Goal: Task Accomplishment & Management: Manage account settings

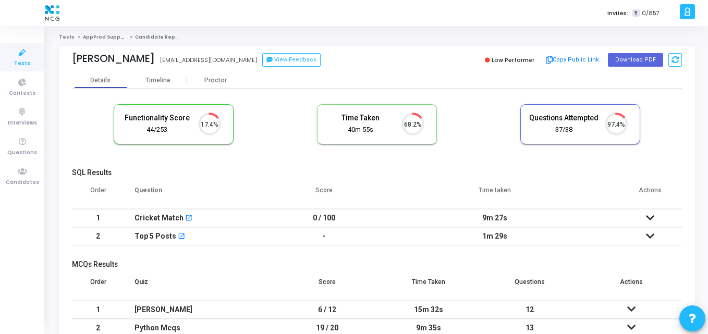
scroll to position [22, 27]
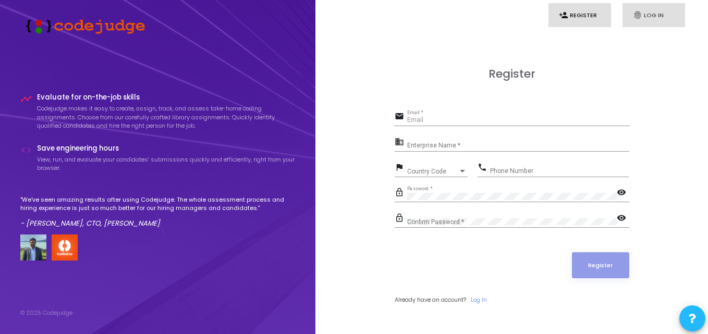
type input "[EMAIL_ADDRESS][DOMAIN_NAME]"
click at [649, 11] on link "fingerprint Log In" at bounding box center [654, 15] width 63 height 25
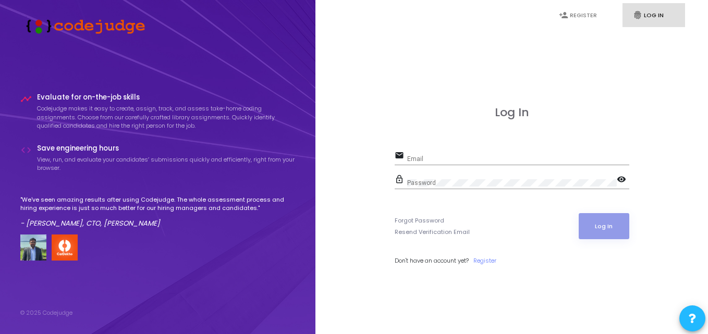
type input "kajal.g@netconnectglobal.com"
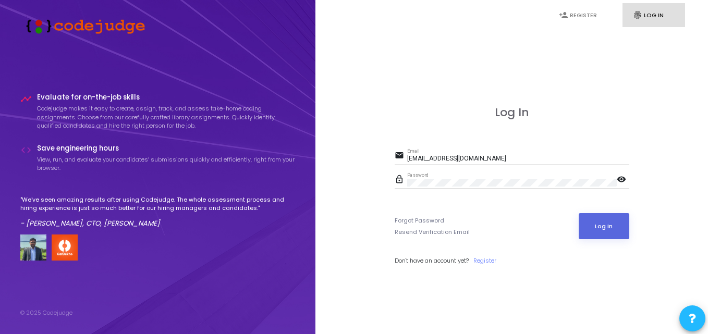
click at [622, 177] on mat-icon "visibility" at bounding box center [623, 180] width 13 height 13
click at [622, 177] on mat-icon "visibility_off" at bounding box center [623, 180] width 13 height 13
click at [600, 227] on button "Log In" at bounding box center [604, 226] width 51 height 26
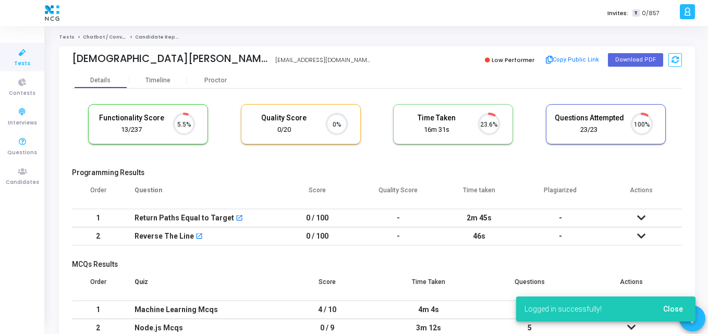
scroll to position [22, 27]
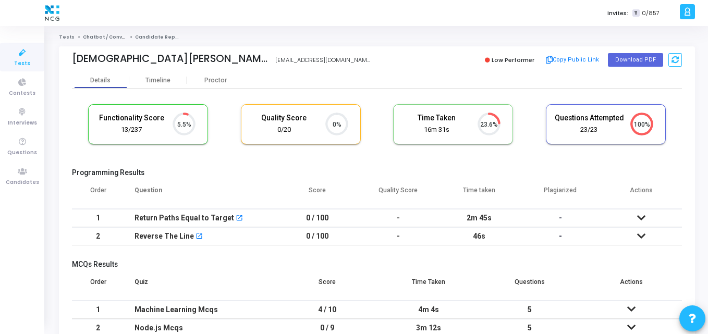
click at [173, 165] on cj-candidate-results "Functionality Score 13/237 5.5% Quality Score 0/20 0% Time Taken calculated onc…" at bounding box center [377, 257] width 610 height 316
click at [192, 183] on th "Question" at bounding box center [200, 194] width 153 height 29
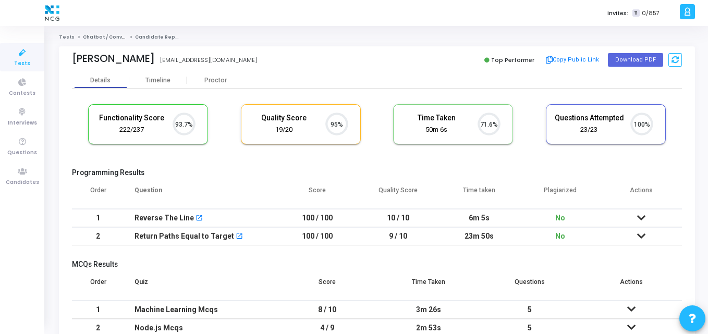
scroll to position [22, 27]
click at [286, 60] on div "Ishika Garg gargishika1998@gmail.com" at bounding box center [222, 60] width 300 height 15
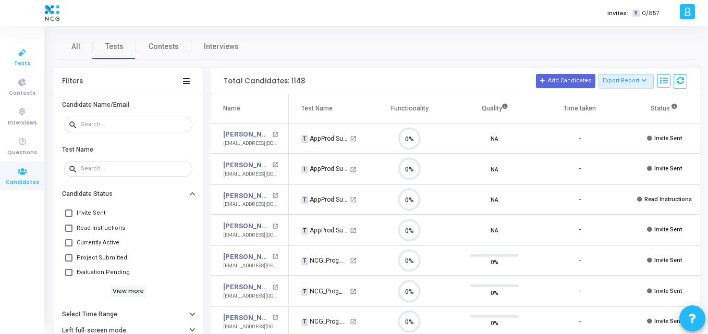
click at [19, 55] on icon at bounding box center [22, 52] width 22 height 13
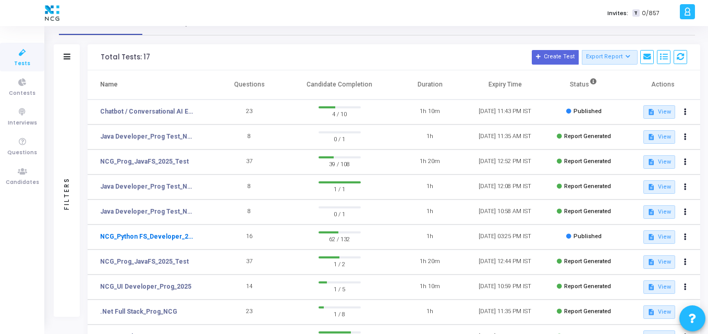
scroll to position [20, 0]
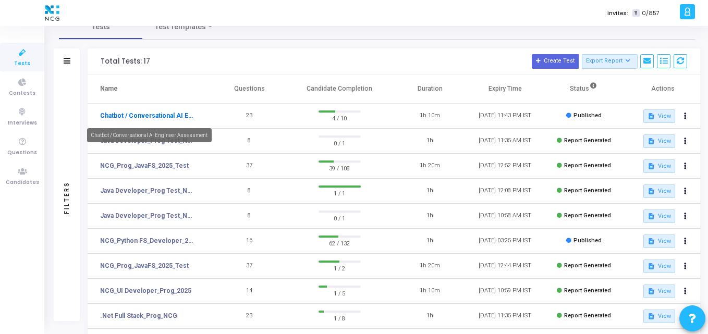
click at [137, 114] on link "Chatbot / Conversational AI Engineer Assessment" at bounding box center [148, 115] width 96 height 9
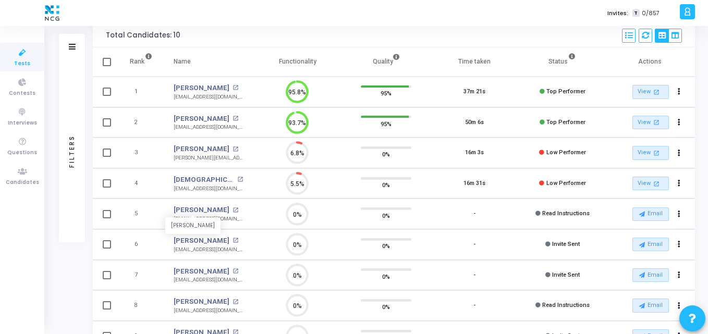
scroll to position [78, 0]
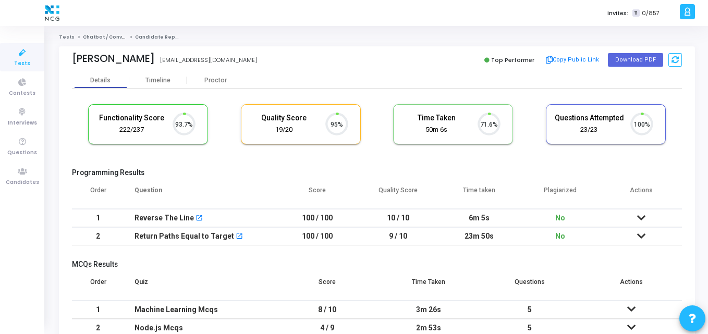
scroll to position [22, 27]
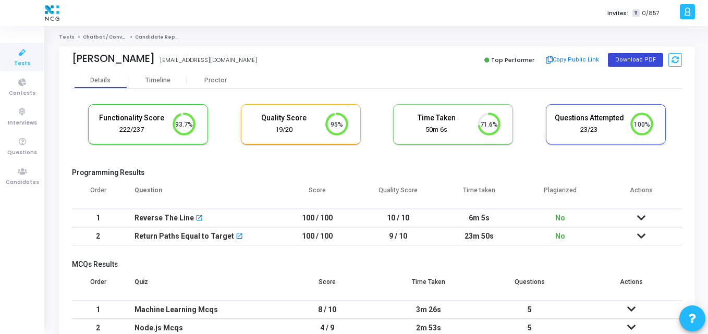
click at [627, 58] on button "Download PDF" at bounding box center [635, 60] width 55 height 14
click at [180, 161] on cj-candidate-results "Functionality Score 222/237 93.7% Quality Score 19/20 95% Time Taken calculated…" at bounding box center [377, 257] width 610 height 316
click at [21, 60] on span "Tests" at bounding box center [22, 63] width 16 height 9
